Goal: Navigation & Orientation: Find specific page/section

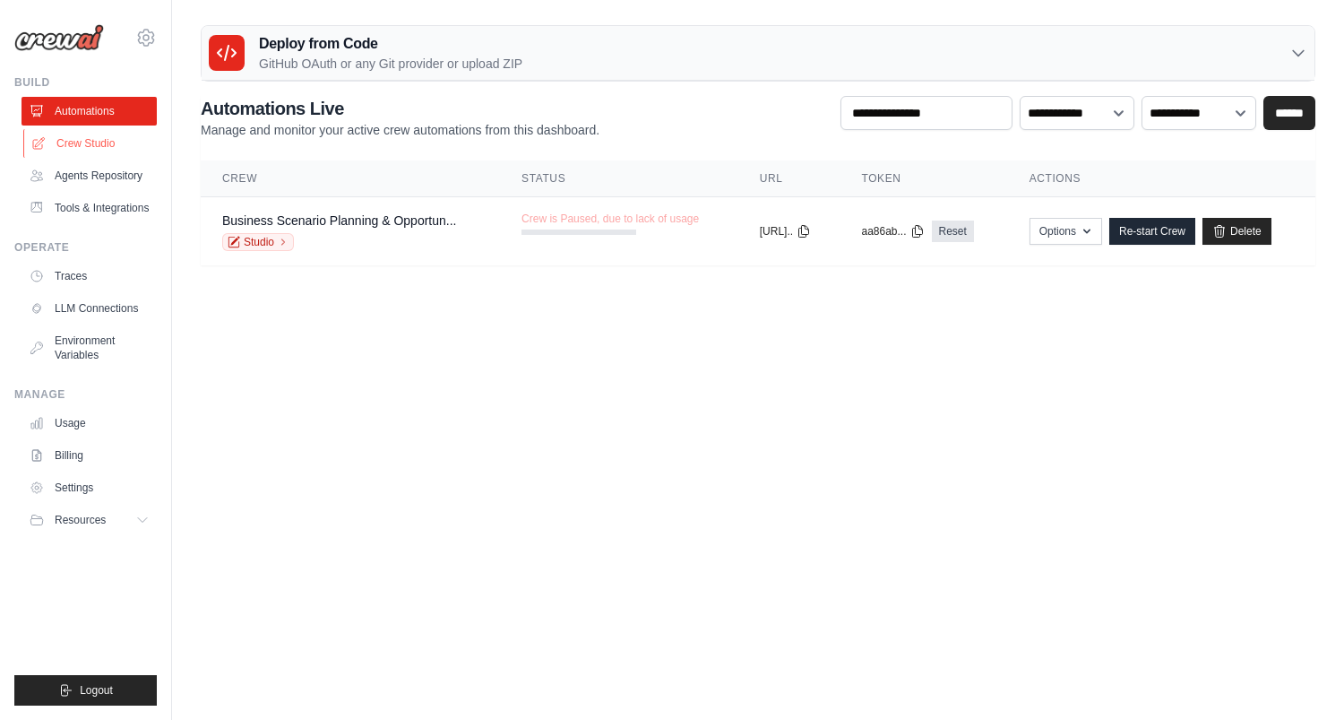
click at [91, 136] on link "Crew Studio" at bounding box center [90, 143] width 135 height 29
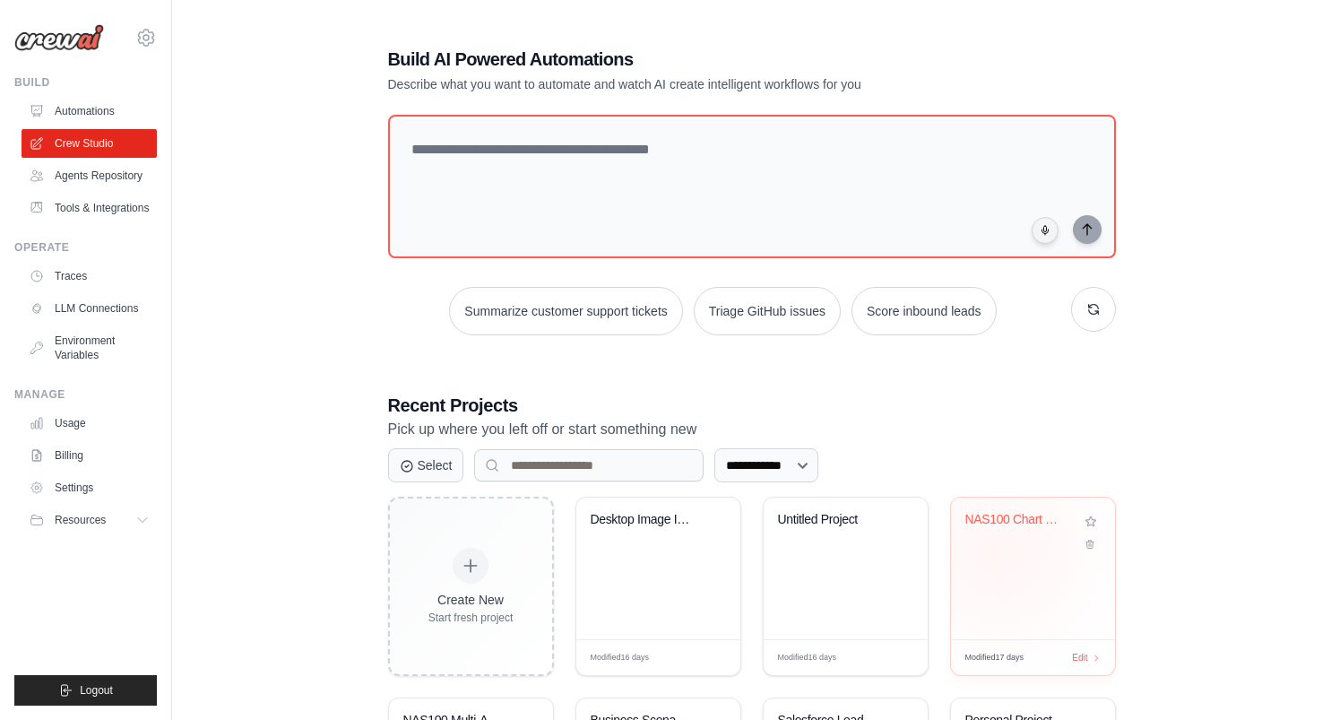
click at [999, 553] on div "NAS100 Chart Upload Analysis System" at bounding box center [1033, 568] width 164 height 142
click at [73, 203] on link "Tools & Integrations" at bounding box center [90, 208] width 135 height 29
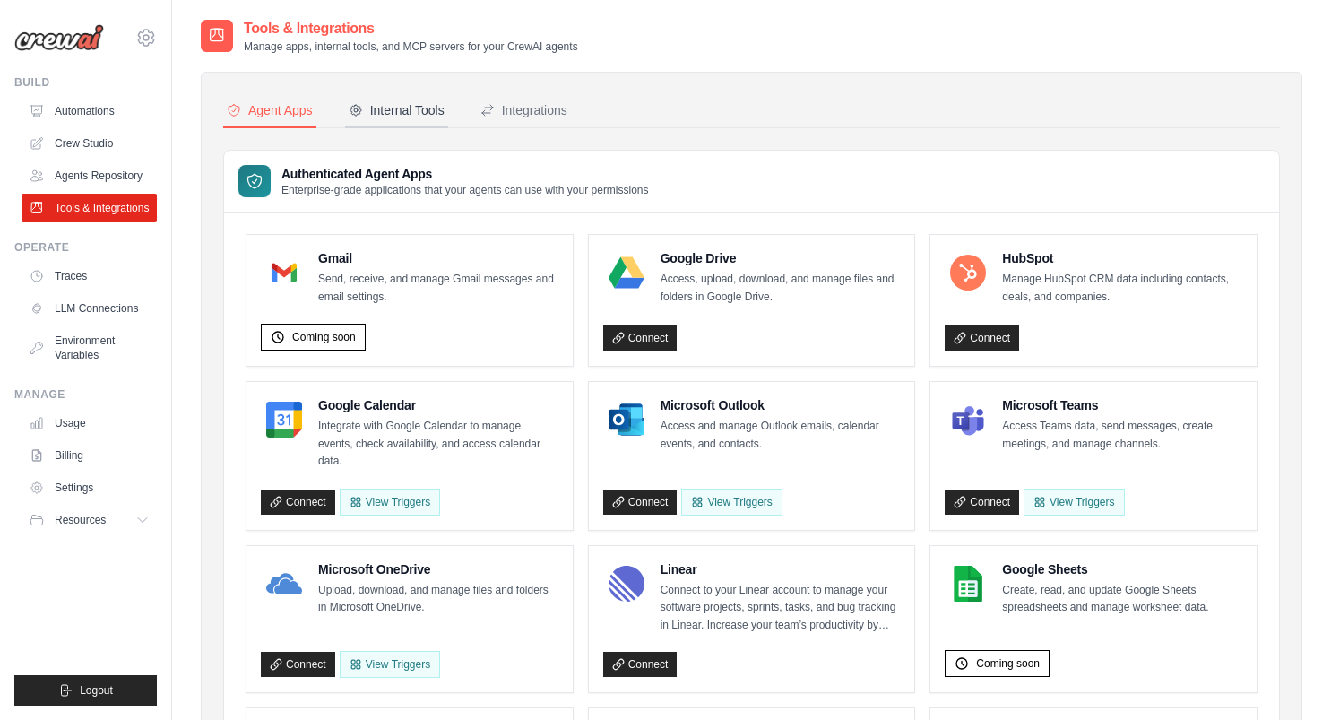
click at [388, 106] on div "Internal Tools" at bounding box center [397, 110] width 96 height 18
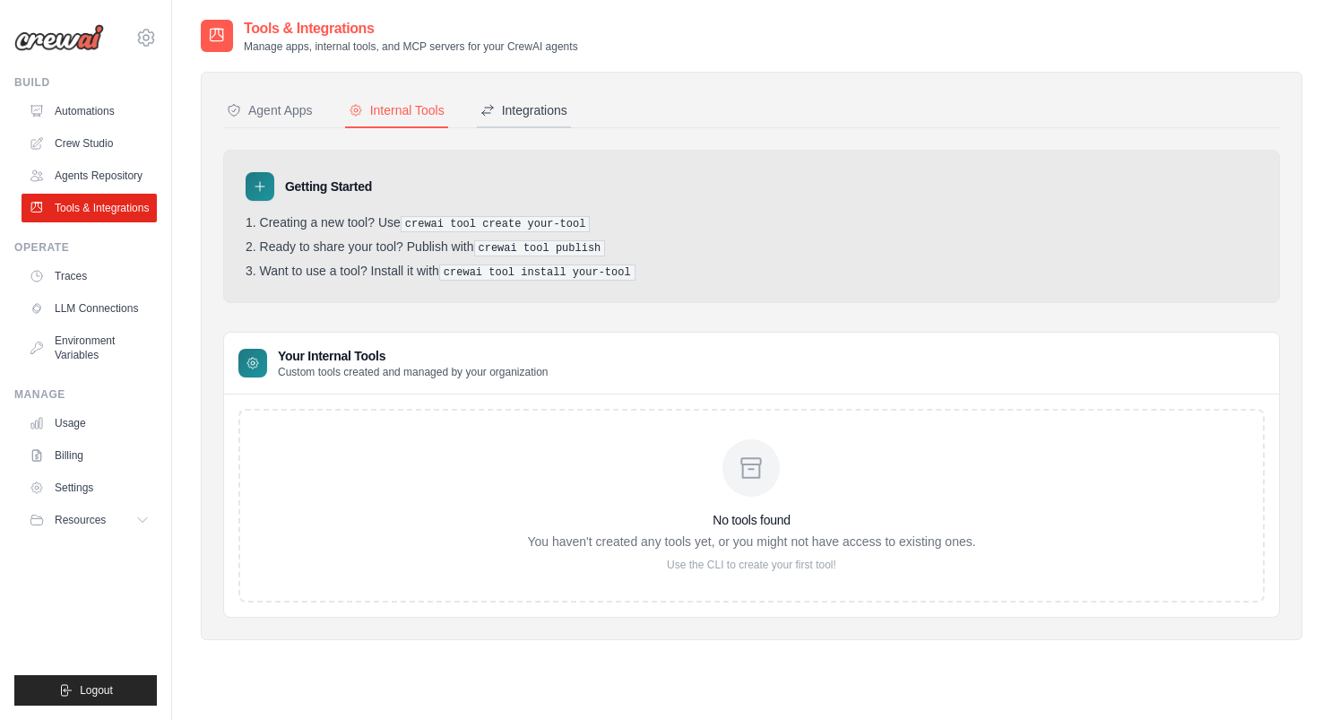
click at [533, 104] on div "Integrations" at bounding box center [523, 110] width 87 height 18
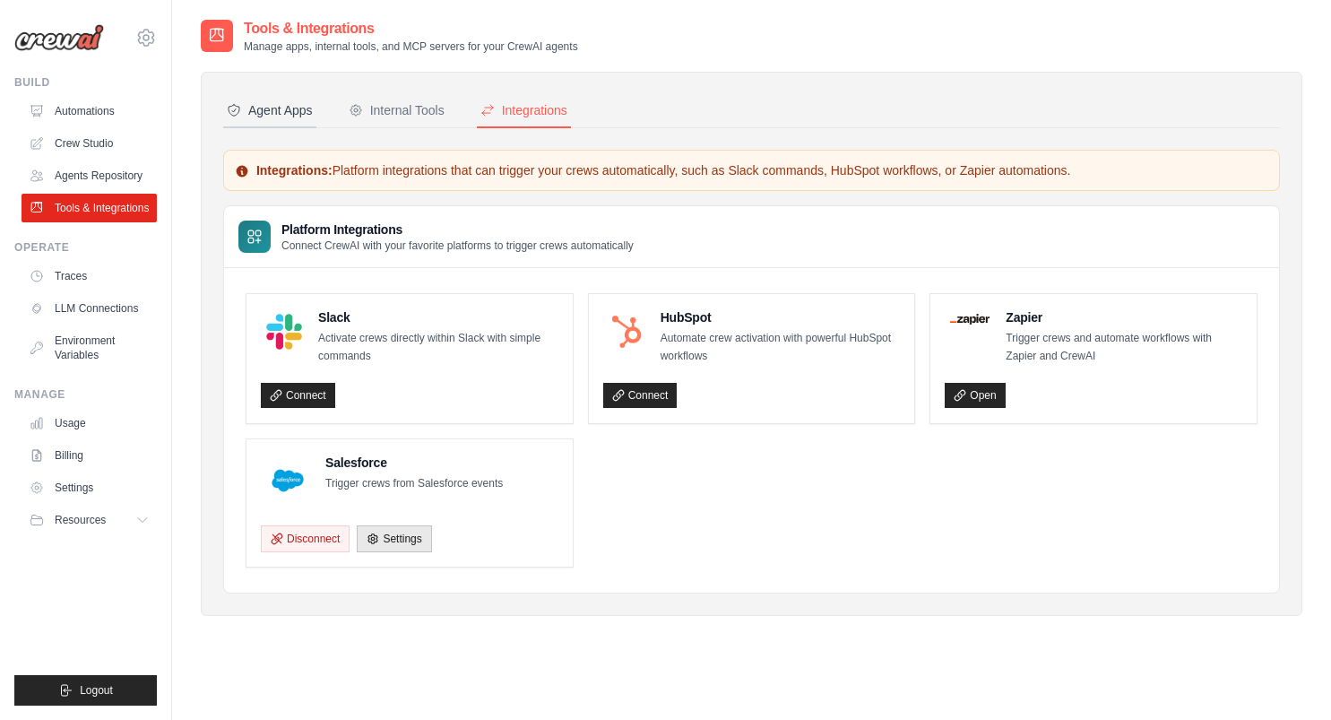
click at [287, 98] on button "Agent Apps" at bounding box center [269, 111] width 93 height 34
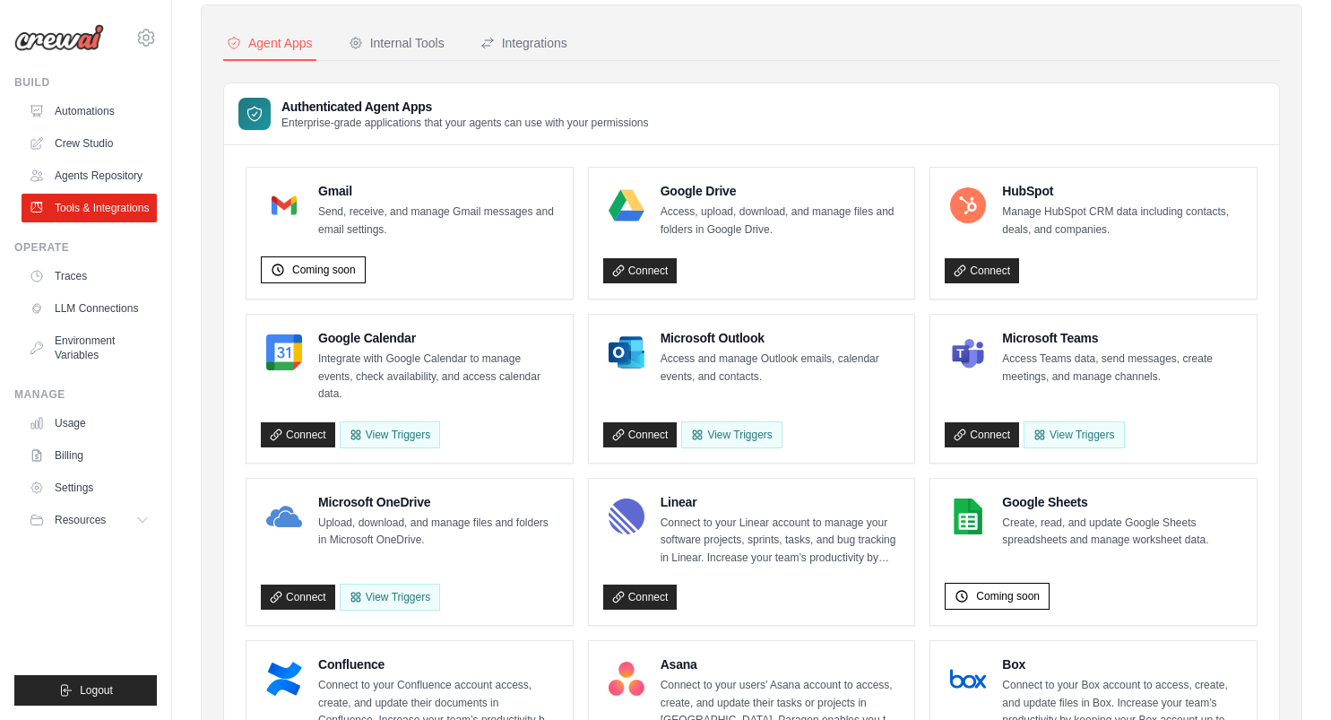
scroll to position [72, 0]
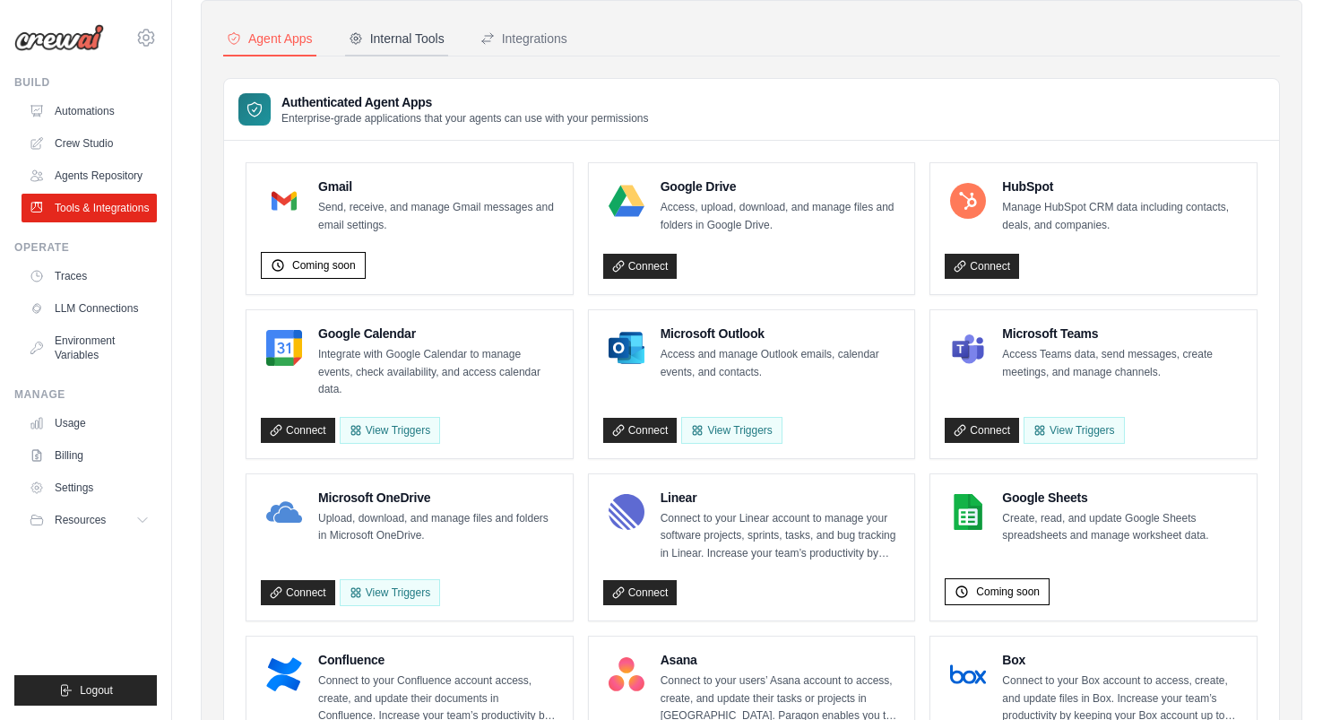
click at [407, 39] on div "Internal Tools" at bounding box center [397, 39] width 96 height 18
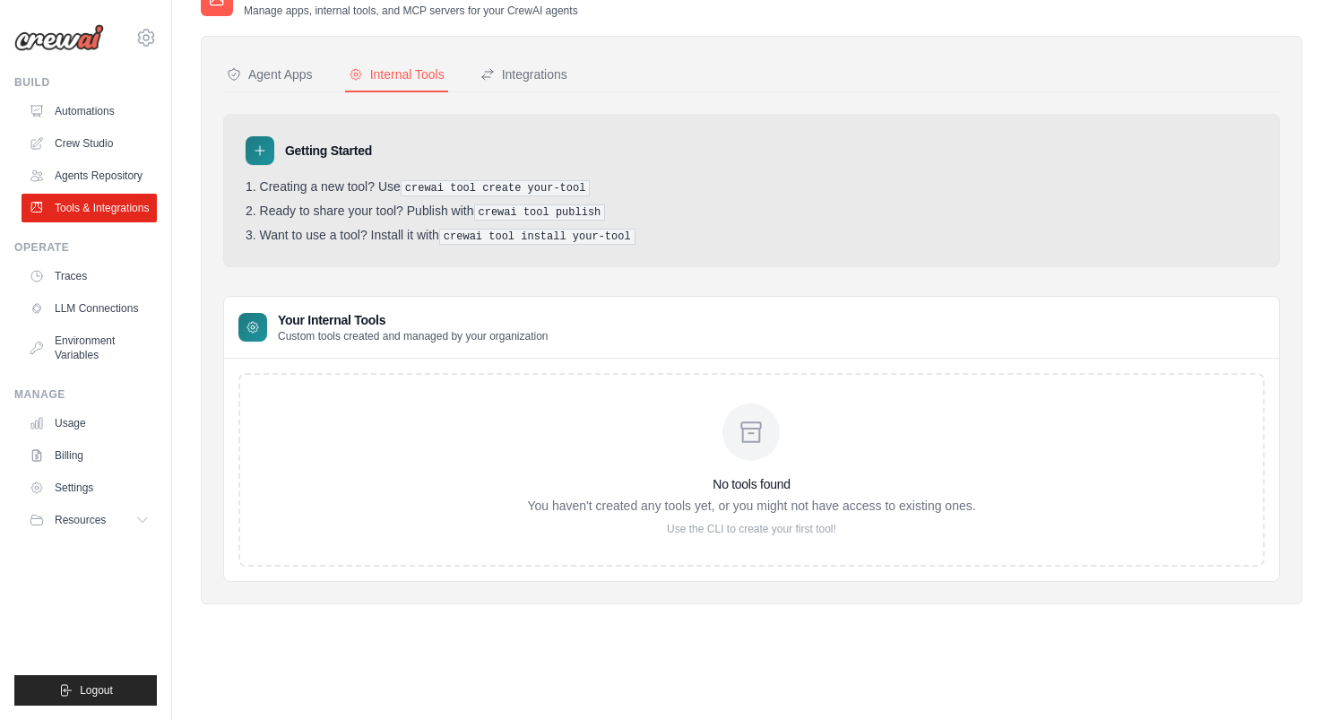
click at [260, 154] on icon at bounding box center [259, 150] width 9 height 9
click at [267, 147] on div at bounding box center [260, 150] width 29 height 29
click at [95, 185] on link "Agents Repository" at bounding box center [90, 175] width 135 height 29
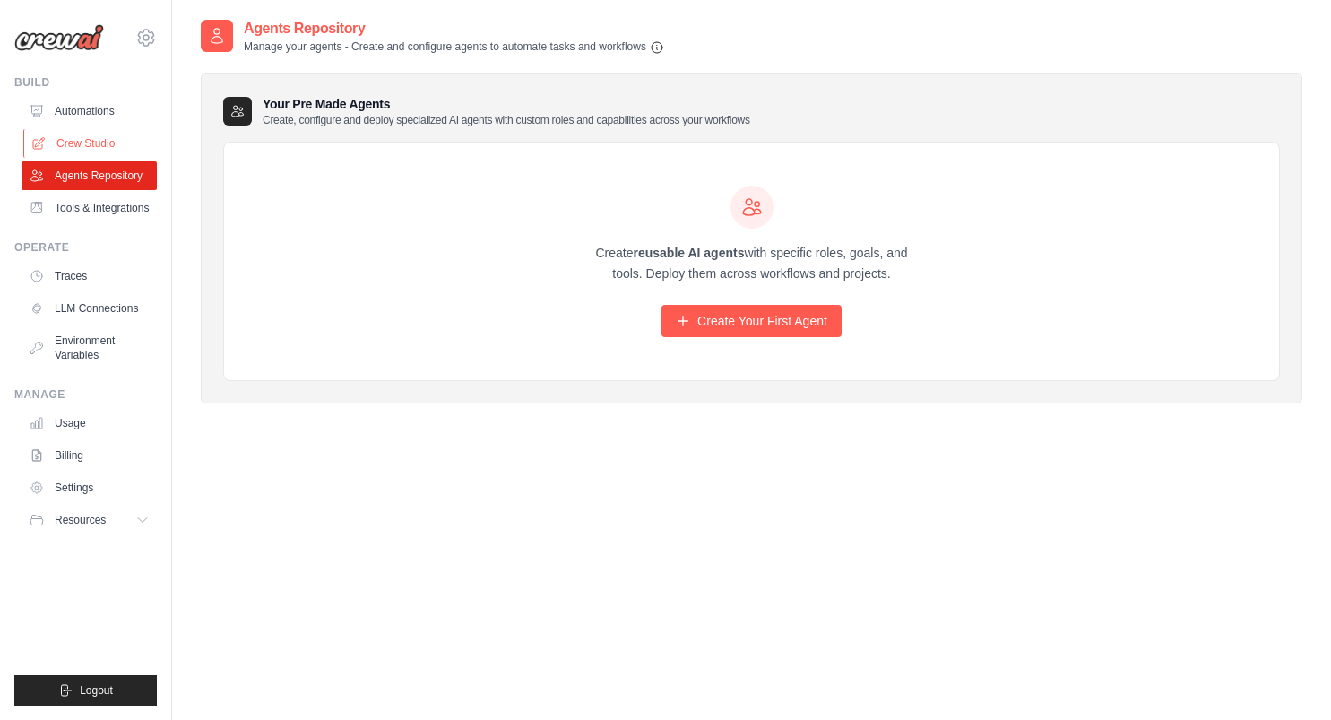
click at [98, 134] on link "Crew Studio" at bounding box center [90, 143] width 135 height 29
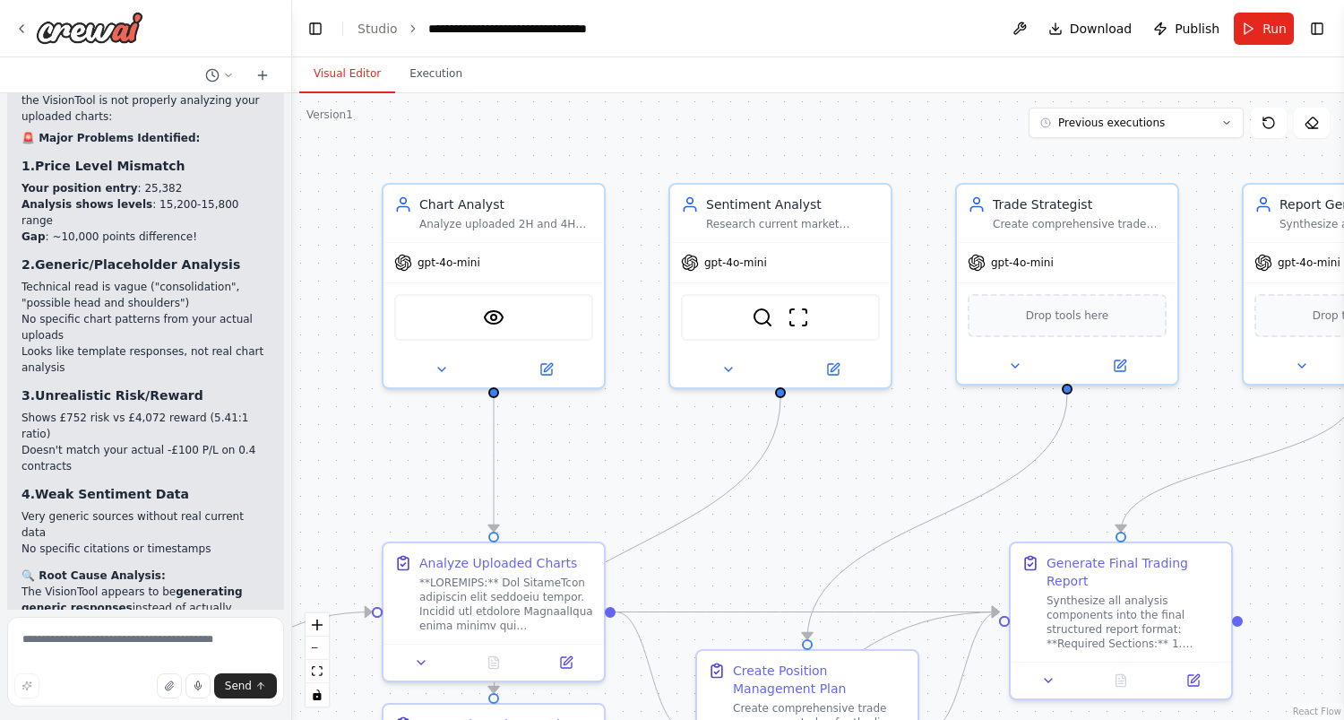
scroll to position [28258, 0]
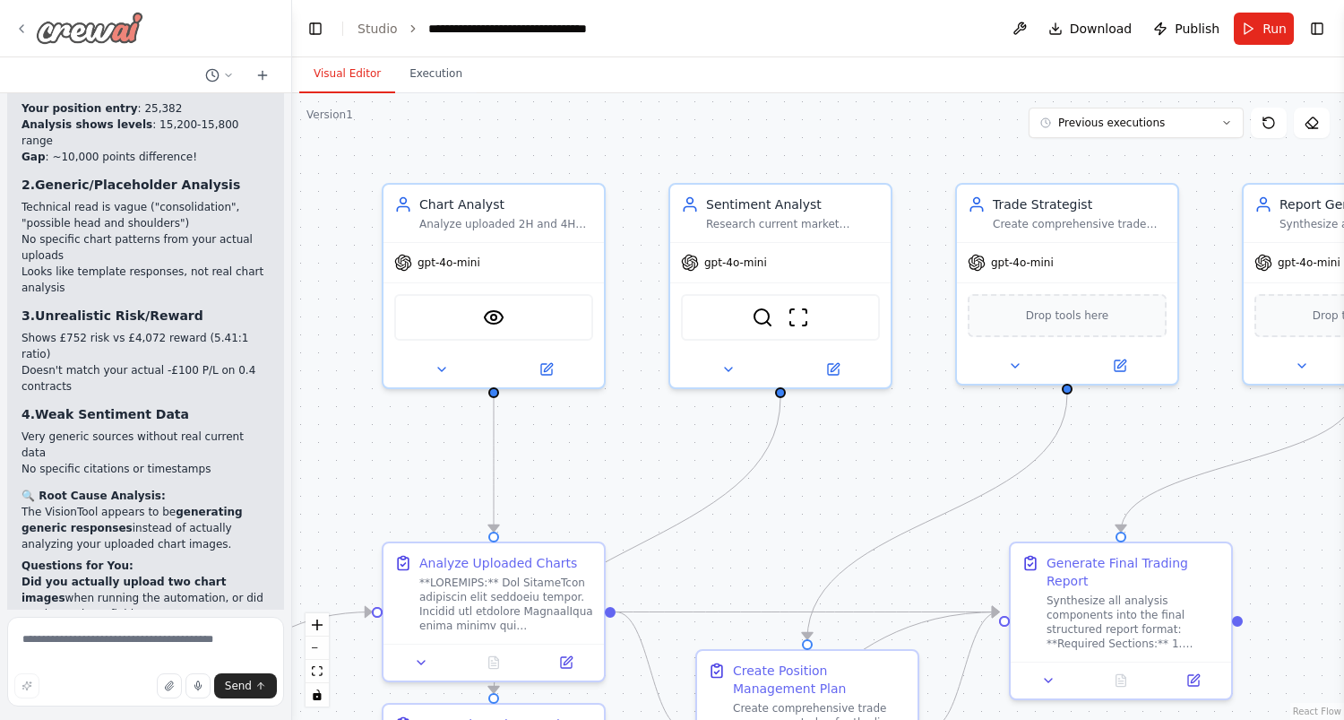
click at [24, 22] on icon at bounding box center [21, 29] width 14 height 14
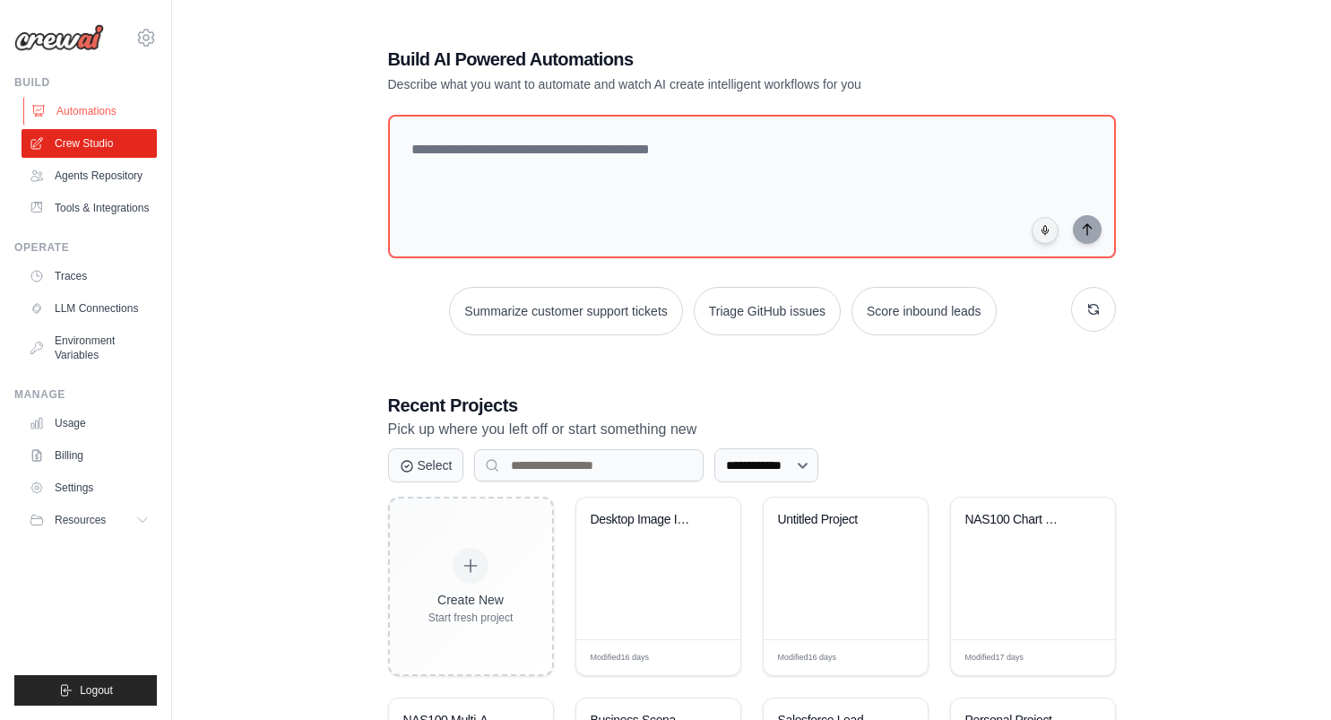
click at [98, 108] on link "Automations" at bounding box center [90, 111] width 135 height 29
